Goal: Transaction & Acquisition: Subscribe to service/newsletter

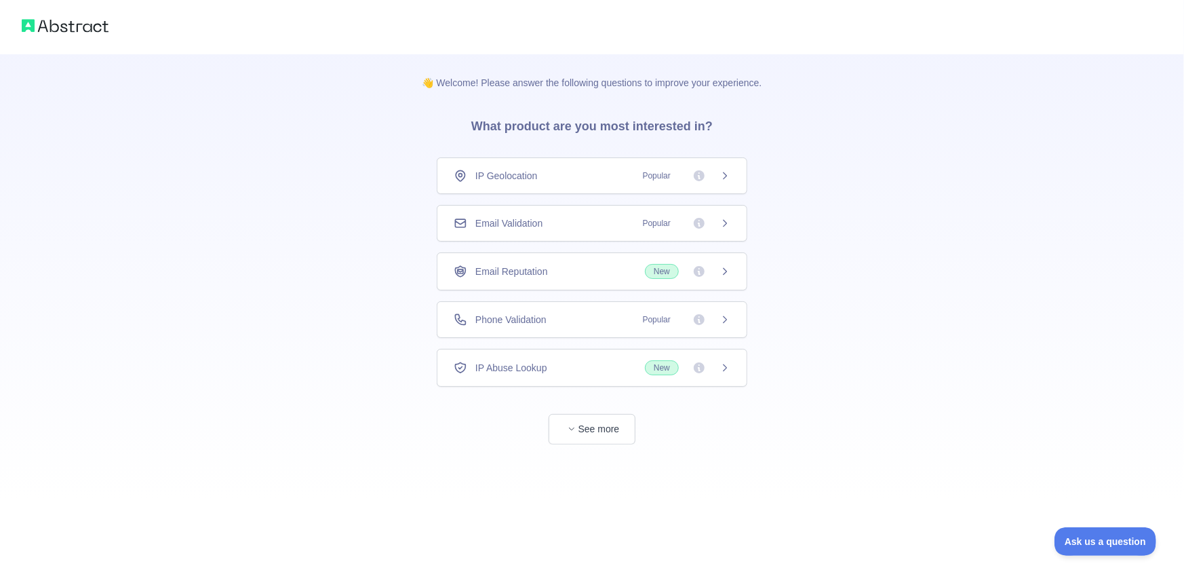
click at [542, 172] on div "IP Geolocation Popular" at bounding box center [592, 176] width 277 height 14
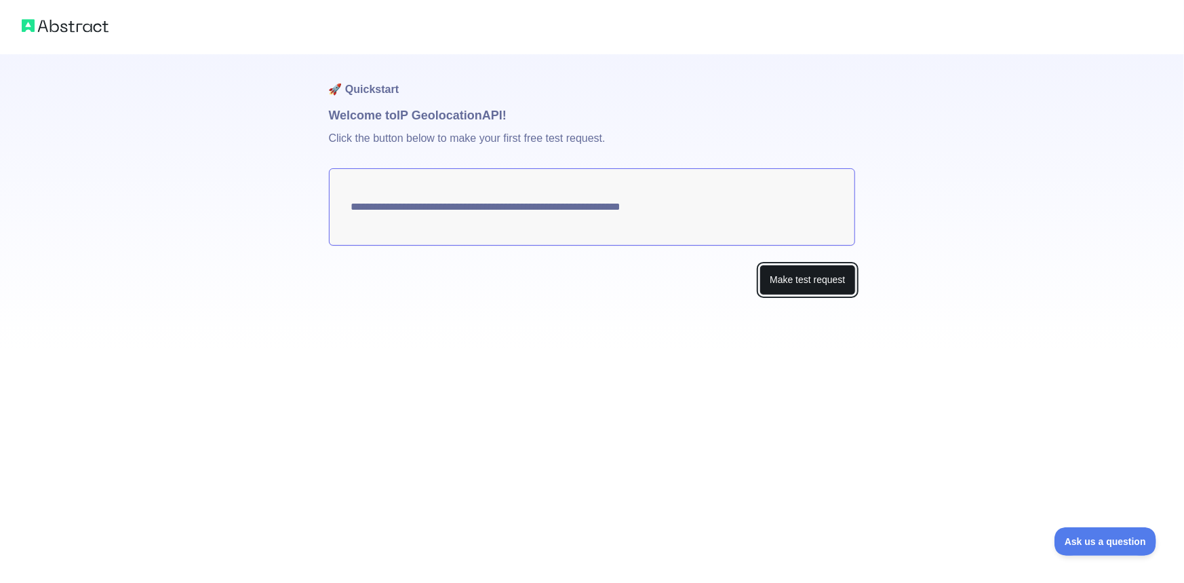
click at [799, 281] on button "Make test request" at bounding box center [808, 279] width 96 height 31
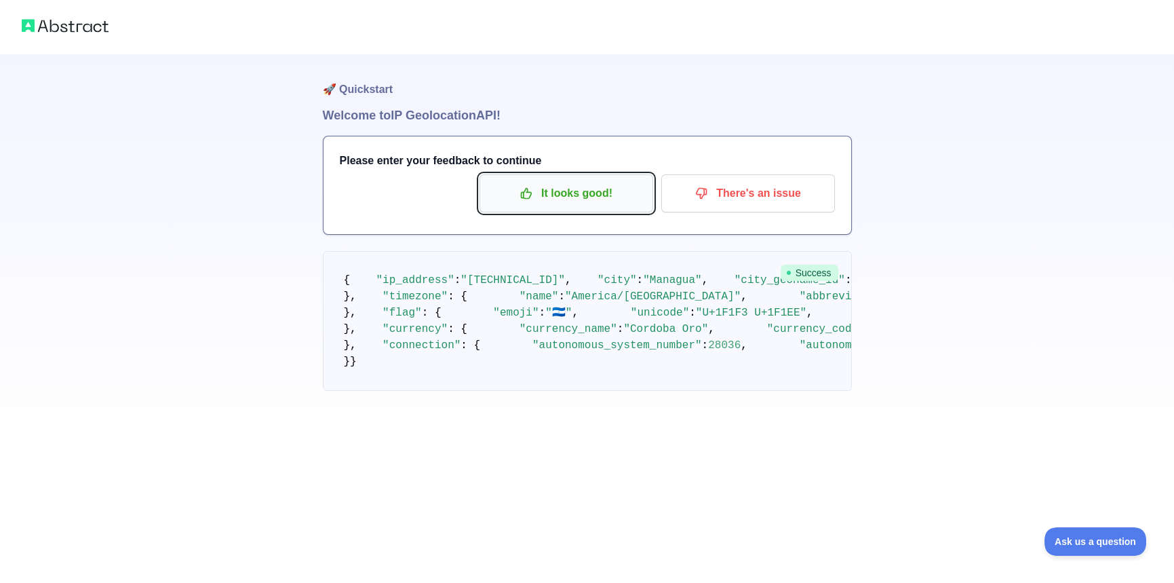
click at [563, 198] on p "It looks good!" at bounding box center [566, 193] width 153 height 23
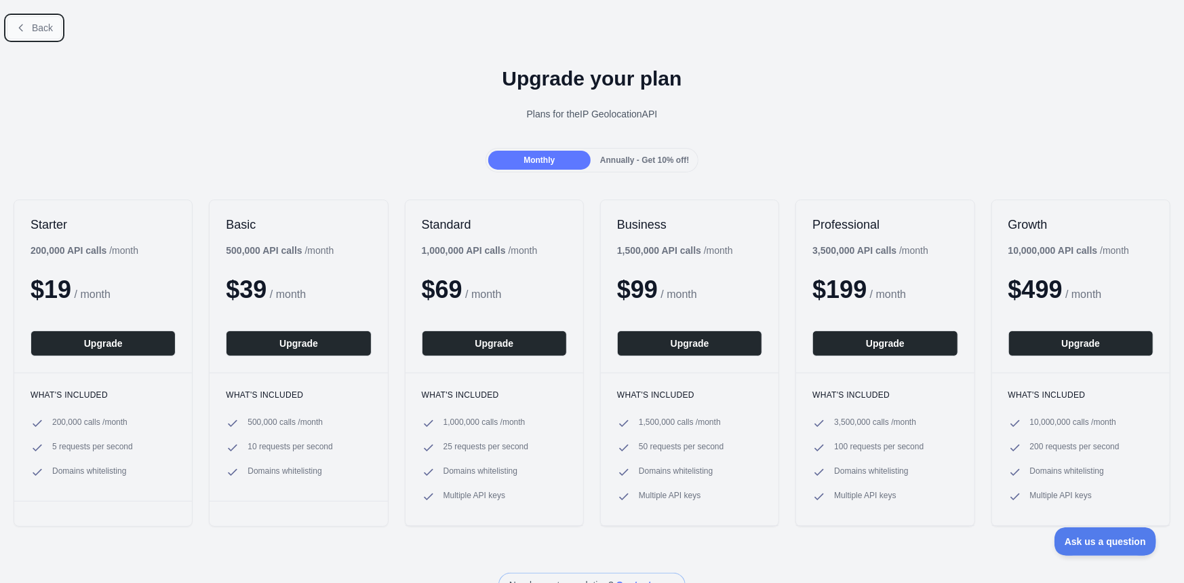
click at [20, 30] on icon at bounding box center [20, 27] width 3 height 6
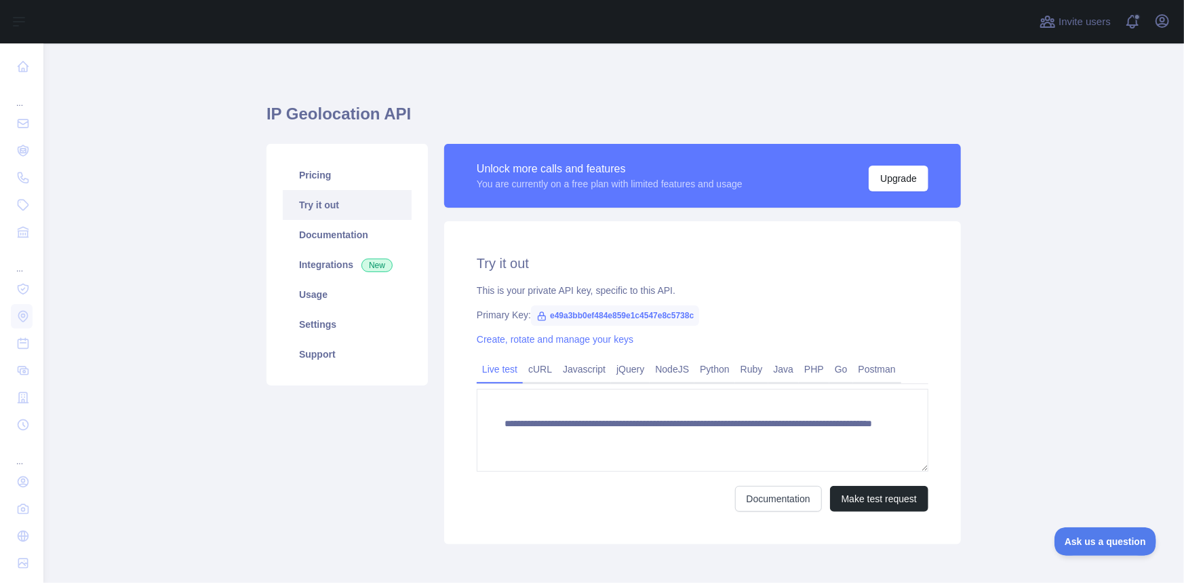
scroll to position [33, 0]
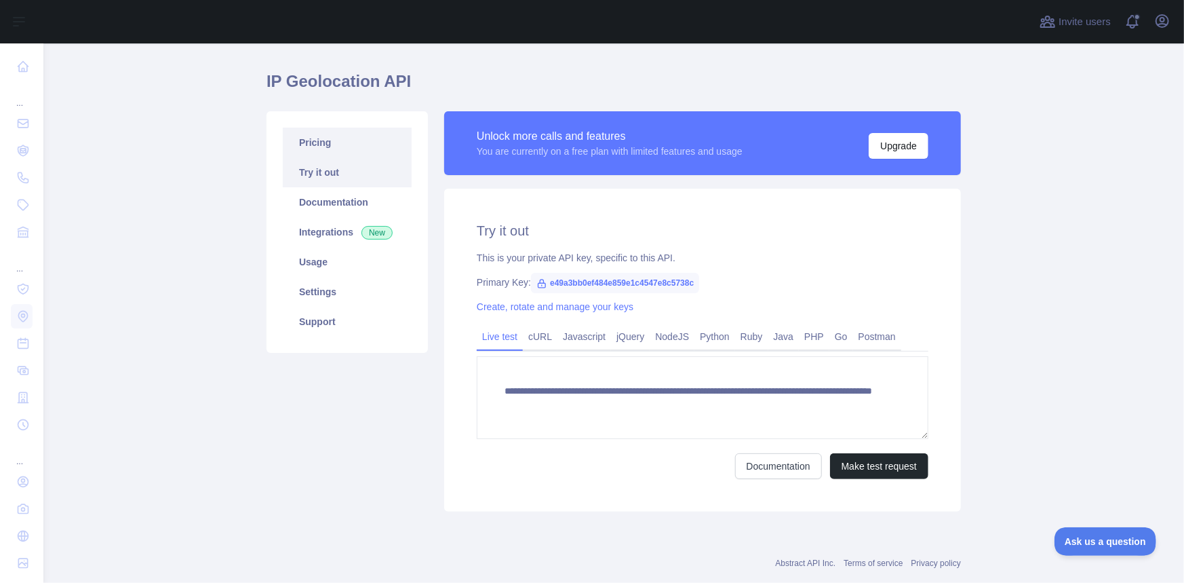
click at [345, 132] on link "Pricing" at bounding box center [347, 142] width 129 height 30
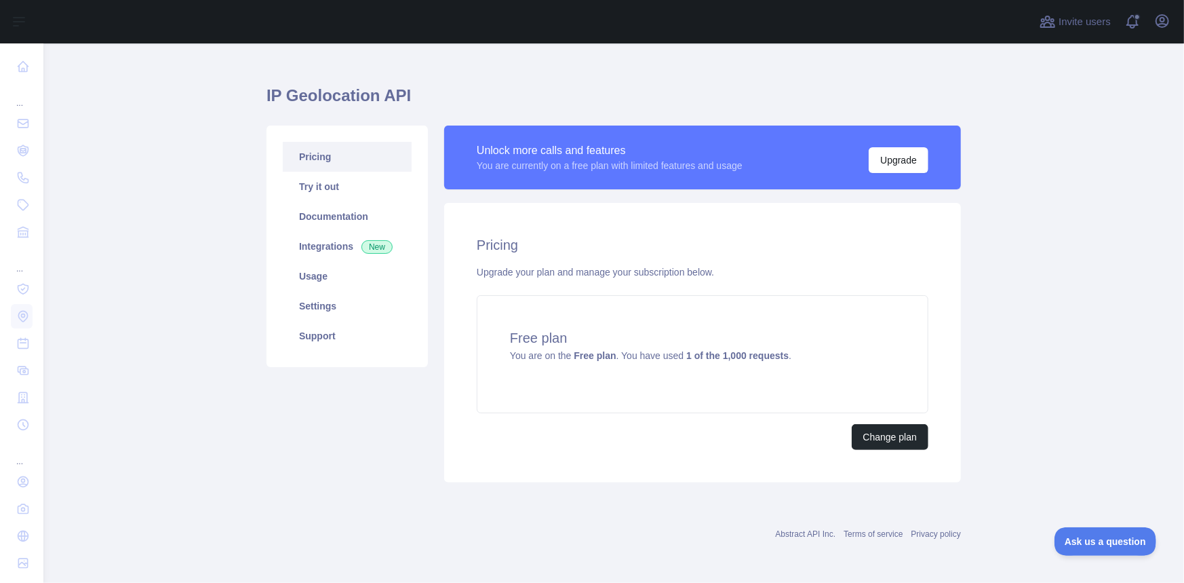
scroll to position [17, 0]
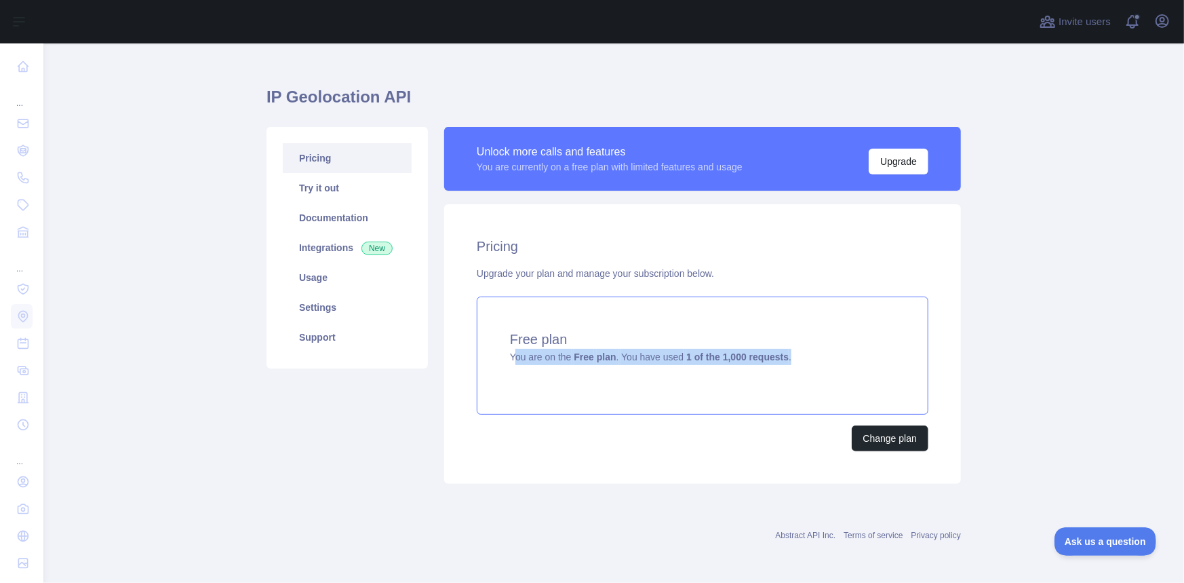
drag, startPoint x: 602, startPoint y: 349, endPoint x: 787, endPoint y: 356, distance: 184.6
click at [787, 356] on div "Free plan You are on the Free plan . You have used 1 of the 1,000 requests ." at bounding box center [703, 355] width 452 height 118
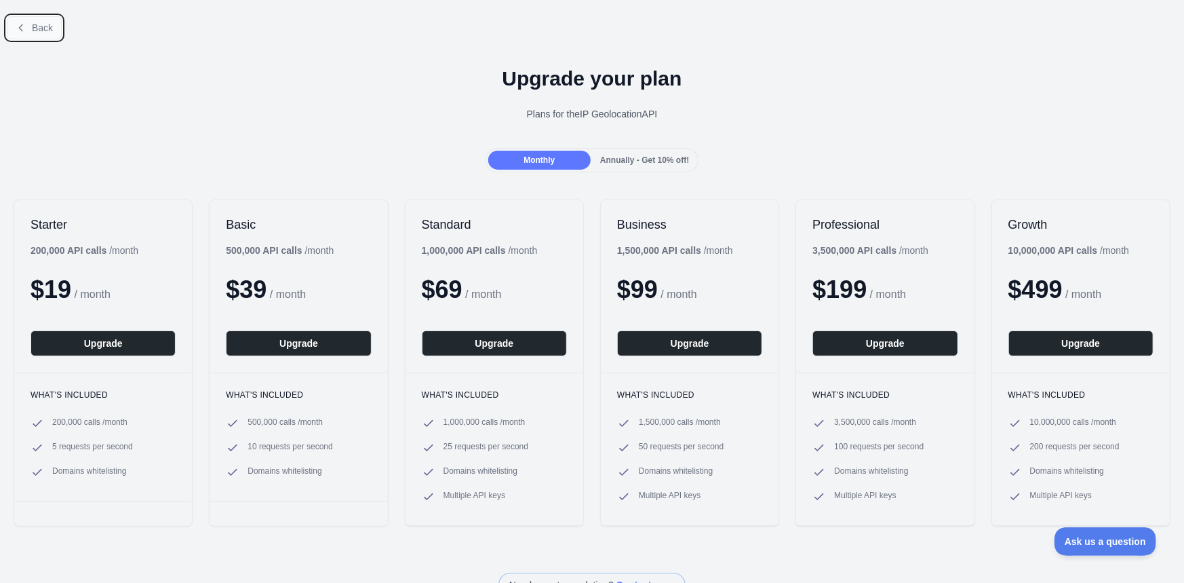
click at [52, 24] on span "Back" at bounding box center [42, 27] width 21 height 11
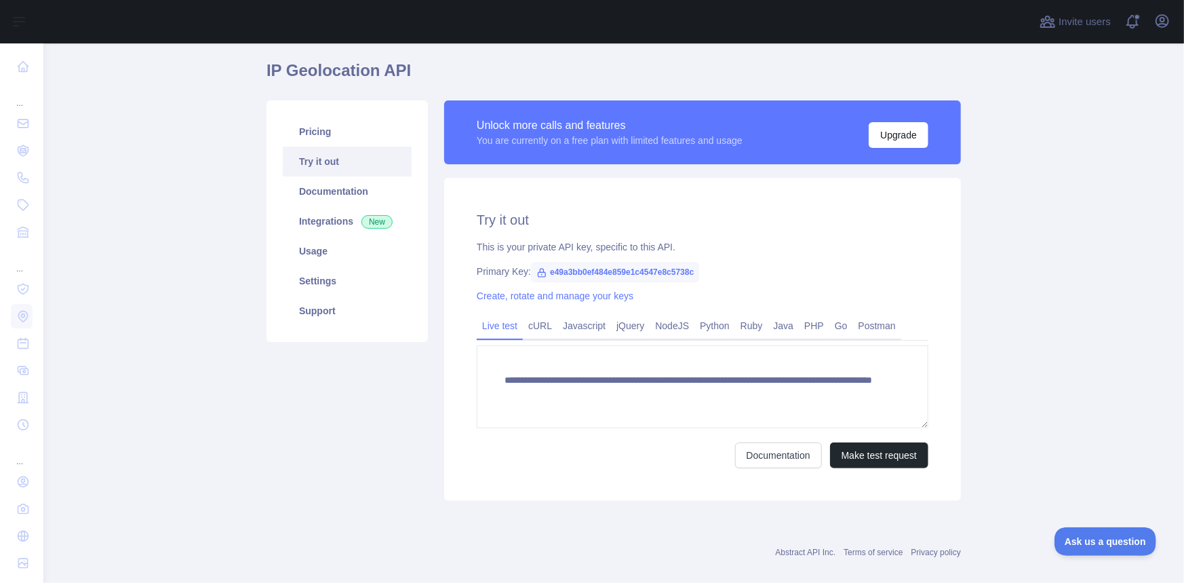
scroll to position [43, 0]
click at [320, 124] on link "Pricing" at bounding box center [347, 132] width 129 height 30
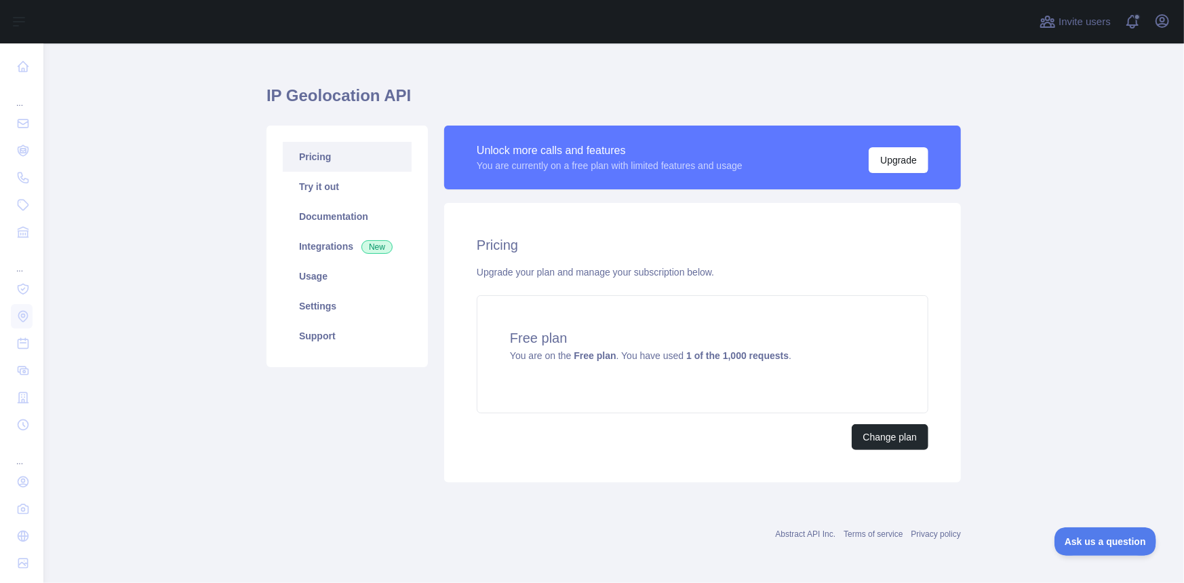
scroll to position [17, 0]
